Goal: Task Accomplishment & Management: Manage account settings

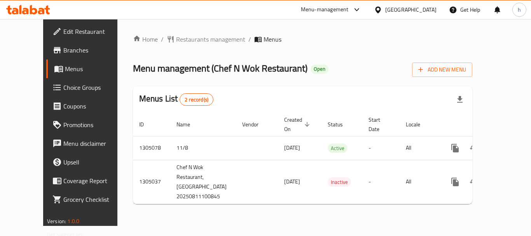
click at [309, 7] on div "Menu-management" at bounding box center [325, 9] width 48 height 9
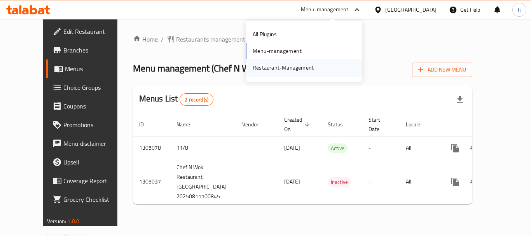
click at [298, 67] on div "Restaurant-Management" at bounding box center [283, 67] width 61 height 9
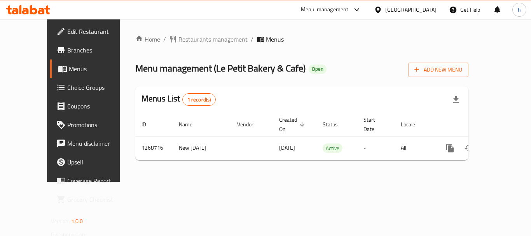
click at [349, 8] on div "Menu-management" at bounding box center [325, 9] width 48 height 9
click at [353, 66] on div "Restaurant-Management" at bounding box center [319, 68] width 73 height 18
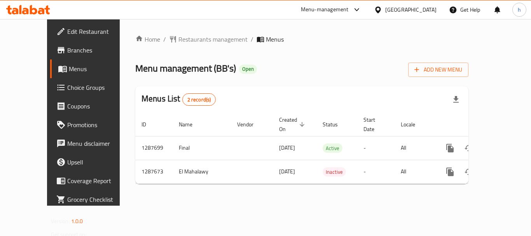
click at [349, 7] on div "Menu-management" at bounding box center [325, 9] width 48 height 9
click at [347, 62] on div "Restaurant-Management" at bounding box center [317, 68] width 73 height 18
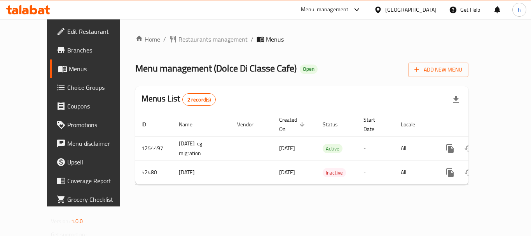
click at [385, 6] on div at bounding box center [379, 9] width 11 height 9
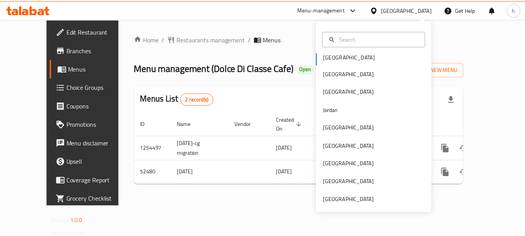
scroll to position [4, 0]
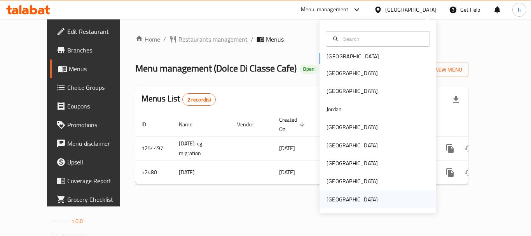
click at [364, 198] on div "[GEOGRAPHIC_DATA]" at bounding box center [351, 199] width 51 height 9
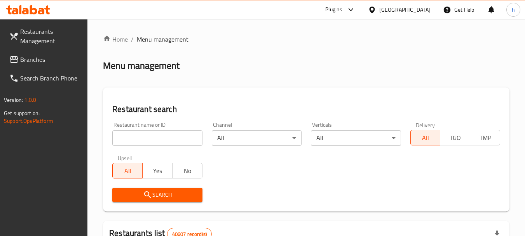
click at [354, 11] on icon at bounding box center [350, 9] width 9 height 9
click at [318, 72] on div "Restaurant-Management" at bounding box center [298, 70] width 117 height 18
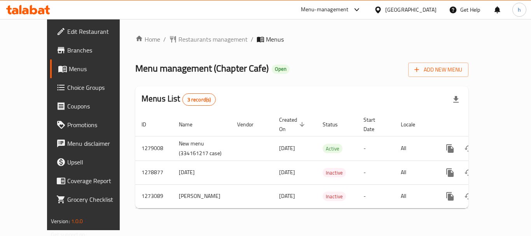
click at [324, 7] on div "Menu-management" at bounding box center [325, 9] width 48 height 9
click at [318, 71] on div "Restaurant-Management" at bounding box center [282, 68] width 73 height 18
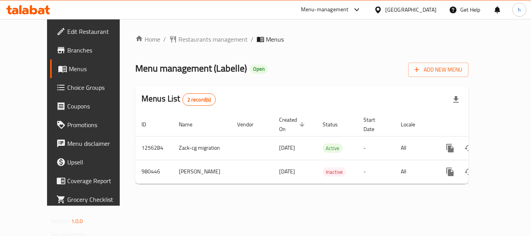
click at [385, 14] on div at bounding box center [379, 9] width 11 height 9
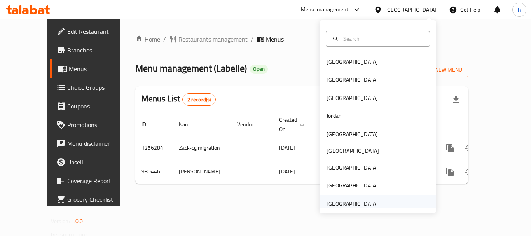
click at [361, 203] on div "[GEOGRAPHIC_DATA]" at bounding box center [351, 203] width 51 height 9
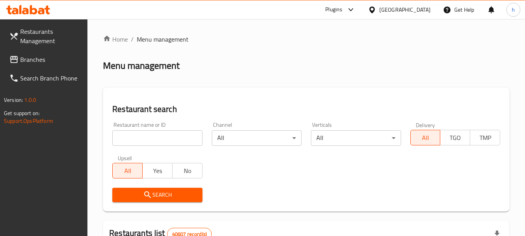
drag, startPoint x: 313, startPoint y: 39, endPoint x: 333, endPoint y: 10, distance: 34.9
click at [333, 10] on div "Plugins" at bounding box center [333, 9] width 17 height 9
click at [303, 72] on div "Restaurant-Management" at bounding box center [277, 70] width 61 height 9
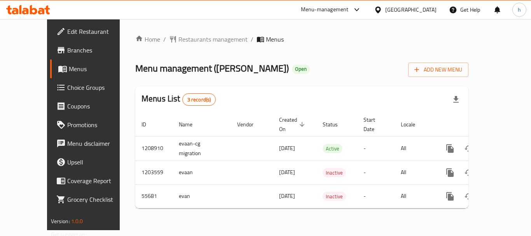
click at [417, 4] on div "[GEOGRAPHIC_DATA]" at bounding box center [405, 9] width 75 height 19
click at [411, 5] on div "[GEOGRAPHIC_DATA]" at bounding box center [410, 9] width 51 height 9
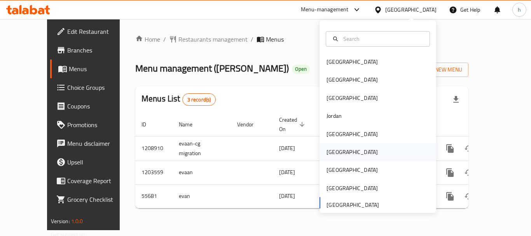
click at [365, 155] on div "[GEOGRAPHIC_DATA]" at bounding box center [377, 152] width 117 height 18
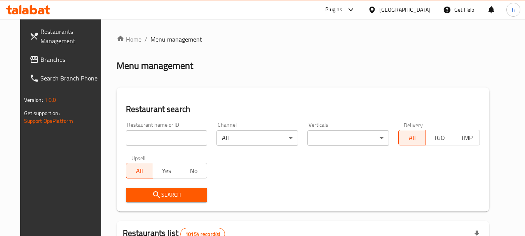
click at [342, 9] on div "Plugins" at bounding box center [333, 9] width 17 height 9
click at [359, 71] on div "Restaurant-Management" at bounding box center [334, 70] width 117 height 18
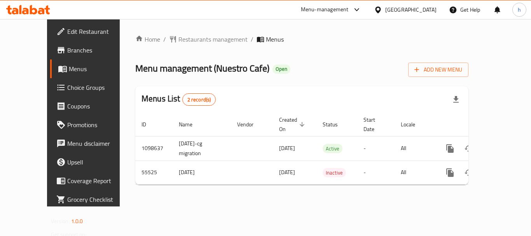
click at [380, 10] on icon at bounding box center [377, 9] width 5 height 7
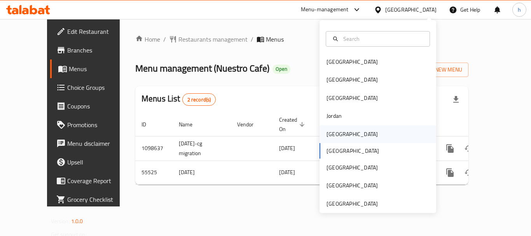
click at [347, 133] on div "[GEOGRAPHIC_DATA]" at bounding box center [377, 134] width 117 height 18
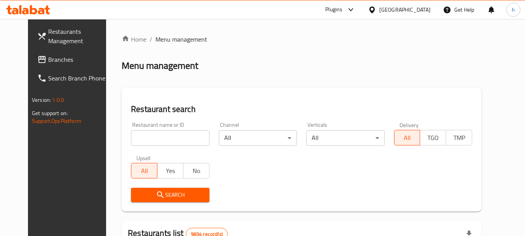
click at [342, 5] on div "Plugins" at bounding box center [333, 9] width 17 height 9
drag, startPoint x: 365, startPoint y: 5, endPoint x: 343, endPoint y: 70, distance: 68.8
click at [343, 70] on div "Restaurant-Management" at bounding box center [311, 70] width 73 height 18
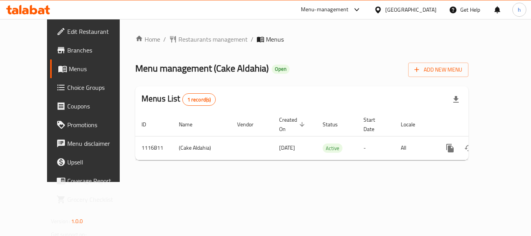
drag, startPoint x: 413, startPoint y: 9, endPoint x: 436, endPoint y: 79, distance: 73.6
click at [436, 79] on div "Home / Restaurants management / Menus Menu management ( Cake Aldahia ) Open Add…" at bounding box center [301, 101] width 333 height 132
drag, startPoint x: 426, startPoint y: 9, endPoint x: 435, endPoint y: 54, distance: 45.7
click at [436, 59] on div "Home / Restaurants management / Menus Menu management ( Cake Aldahia ) Open Add…" at bounding box center [301, 101] width 333 height 132
click at [423, 5] on div "Kuwait" at bounding box center [410, 9] width 51 height 9
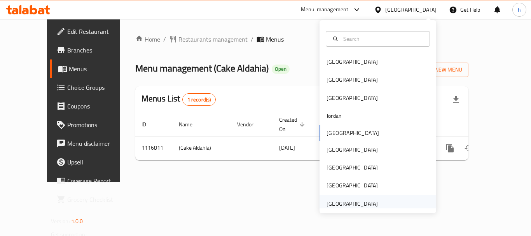
click at [356, 200] on div "[GEOGRAPHIC_DATA]" at bounding box center [351, 203] width 51 height 9
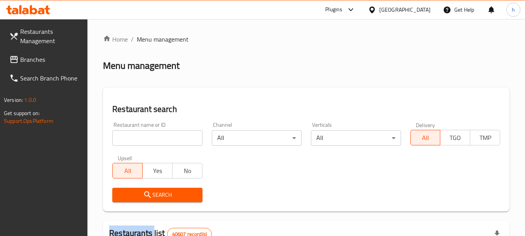
click at [349, 7] on icon at bounding box center [350, 9] width 9 height 9
click at [326, 69] on div "Restaurant-Management" at bounding box center [298, 70] width 117 height 18
